Goal: Book appointment/travel/reservation

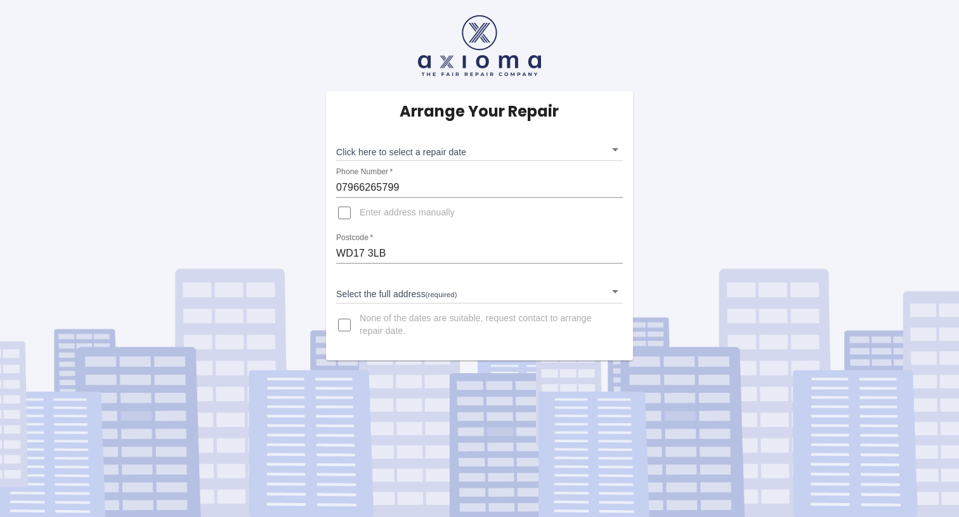
click at [448, 155] on body "Arrange Your Repair Click here to select a repair date ​ Phone Number   * 07966…" at bounding box center [479, 258] width 959 height 517
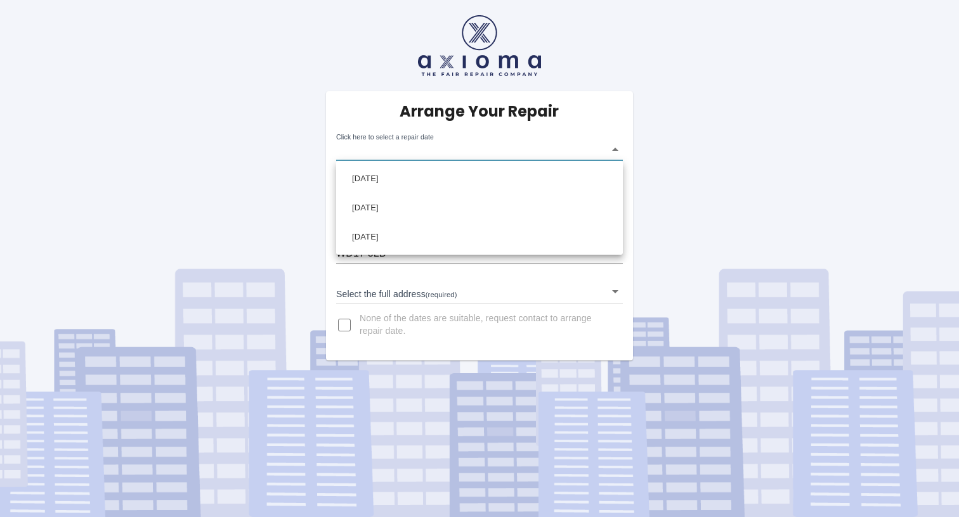
click at [699, 226] on div at bounding box center [479, 258] width 959 height 517
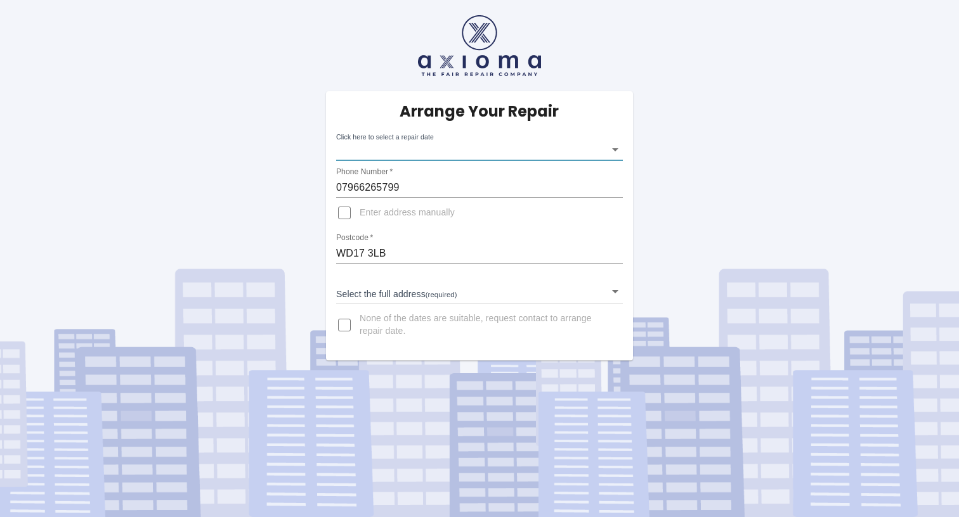
click at [381, 149] on body "Arrange Your Repair Click here to select a repair date ​ Phone Number   * 07966…" at bounding box center [479, 258] width 959 height 517
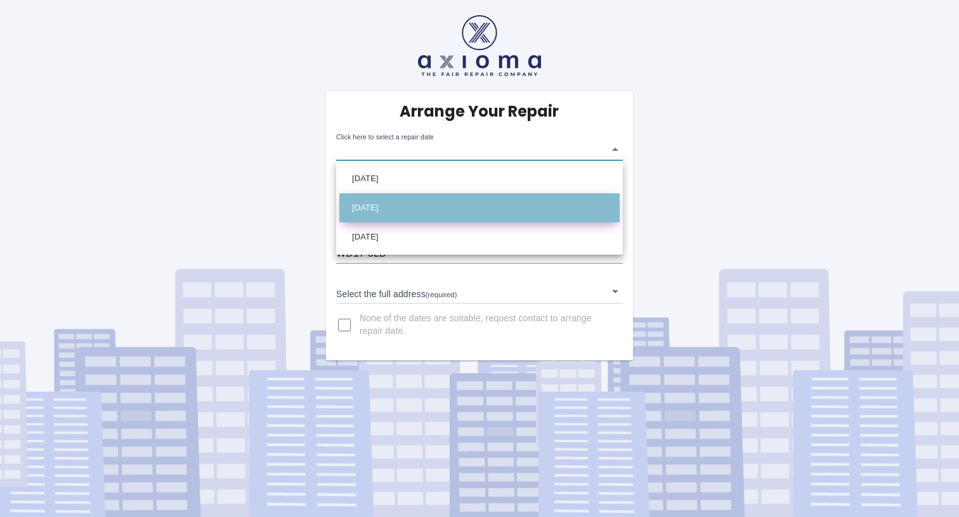
click at [417, 206] on li "Mon Oct 13 2025" at bounding box center [479, 207] width 280 height 29
type input "2025-10-13T00:00:00.000Z"
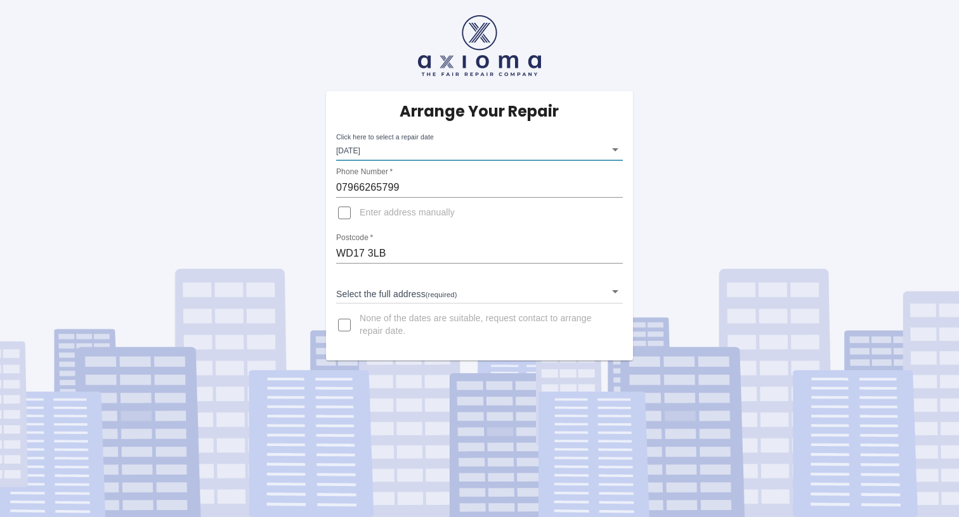
click at [384, 297] on body "Arrange Your Repair Click here to select a repair date Mon Oct 13 2025 2025-10-…" at bounding box center [479, 258] width 959 height 517
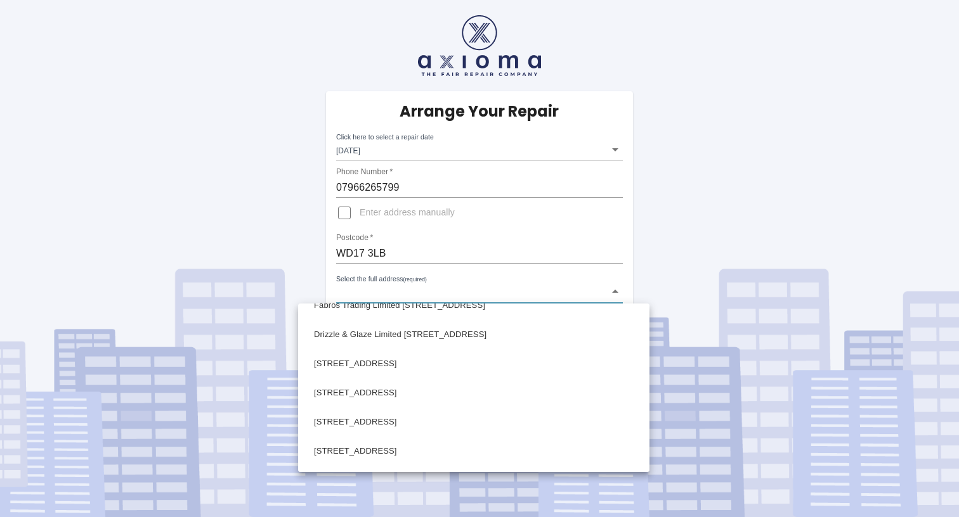
scroll to position [567, 0]
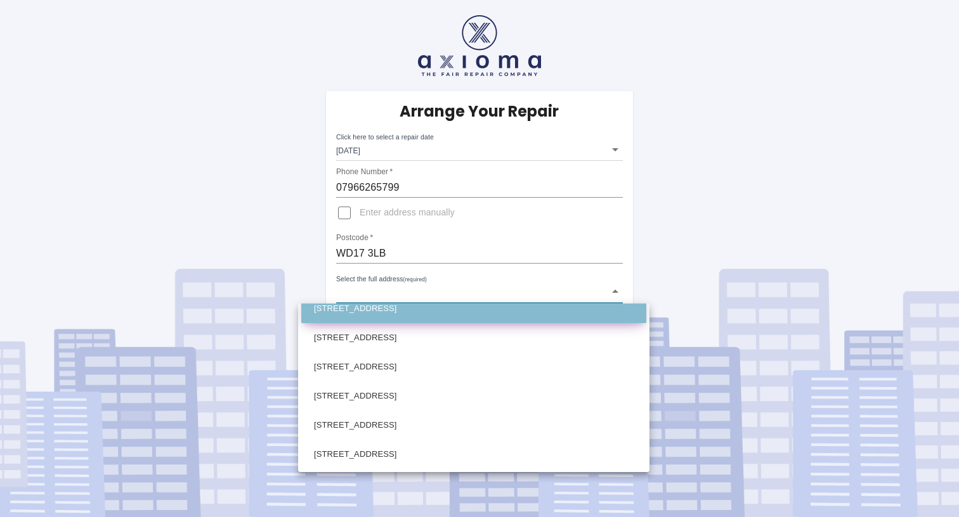
click at [391, 316] on li "118 Woodland Drive Watford Hertfordshire" at bounding box center [473, 308] width 345 height 29
type input "118 Woodland Drive Watford Hertfordshire"
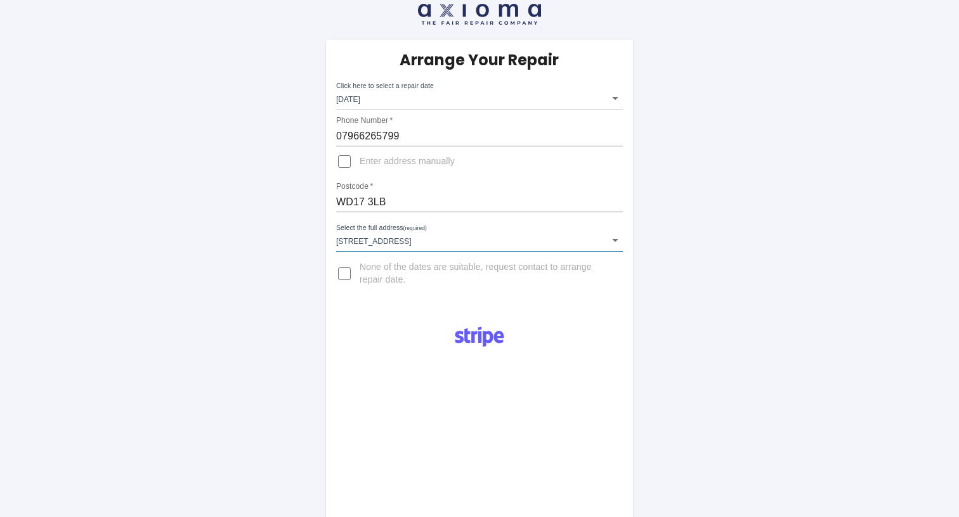
scroll to position [45, 0]
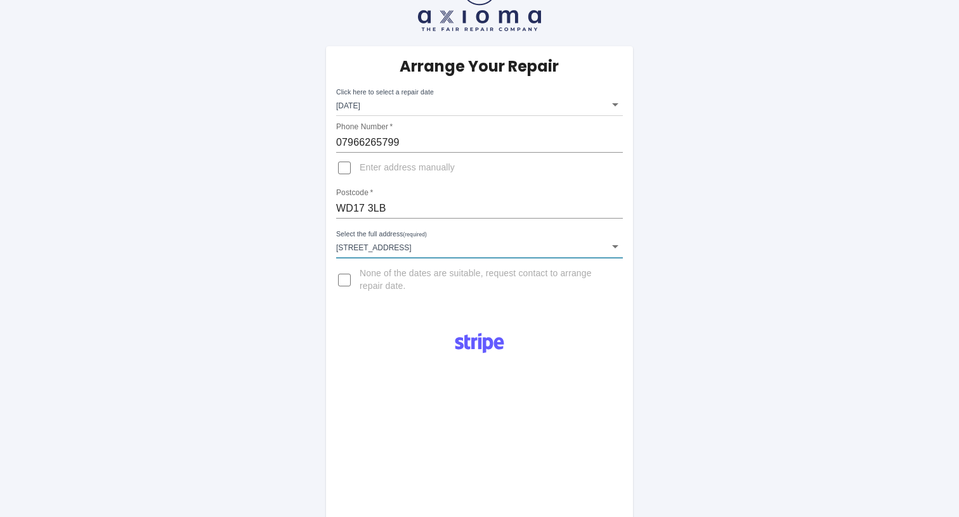
click at [401, 101] on body "Arrange Your Repair Click here to select a repair date Mon Oct 13 2025 2025-10-…" at bounding box center [479, 423] width 959 height 937
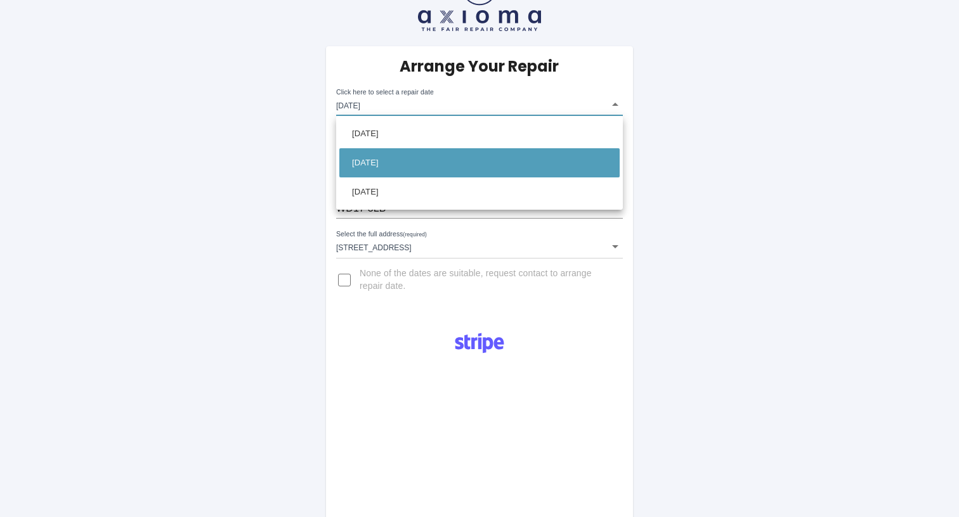
click at [298, 216] on div at bounding box center [479, 258] width 959 height 517
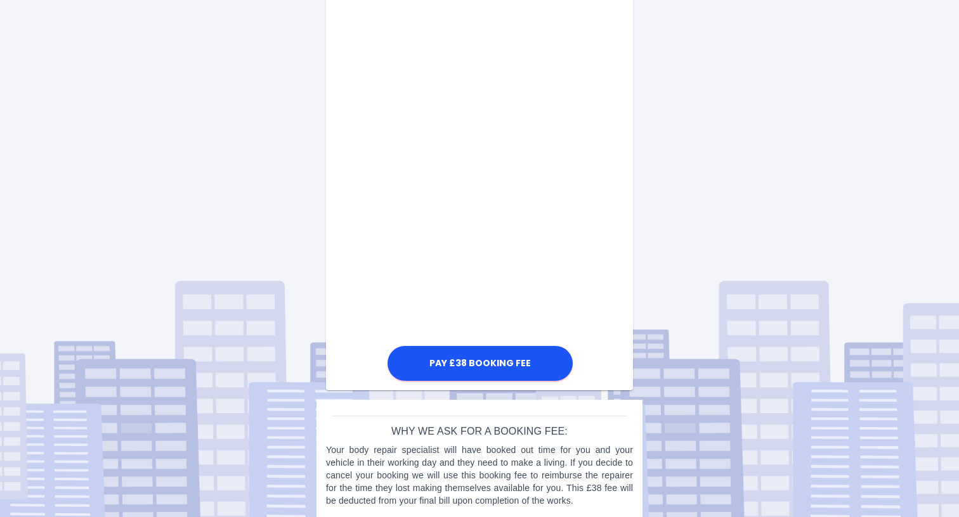
scroll to position [638, 0]
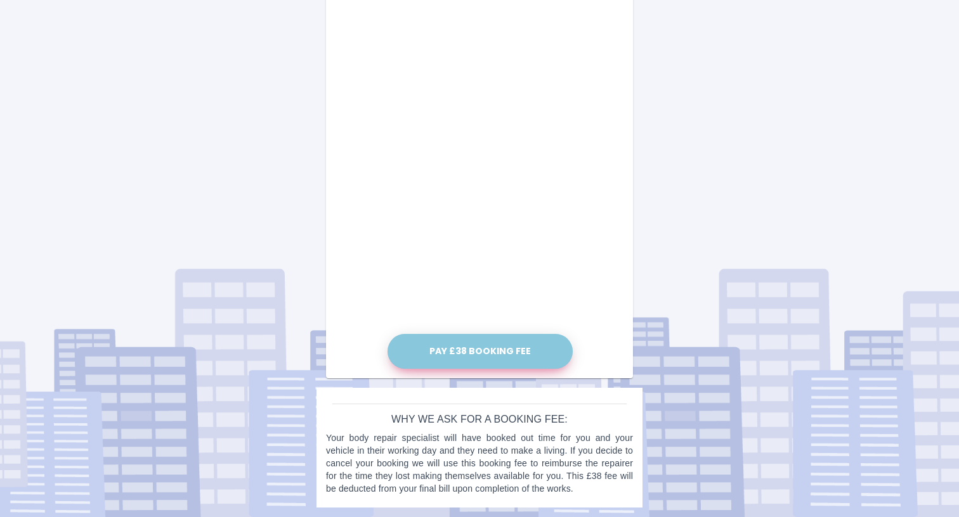
click at [506, 347] on button "Pay £38 Booking Fee" at bounding box center [479, 351] width 185 height 35
